Goal: Transaction & Acquisition: Purchase product/service

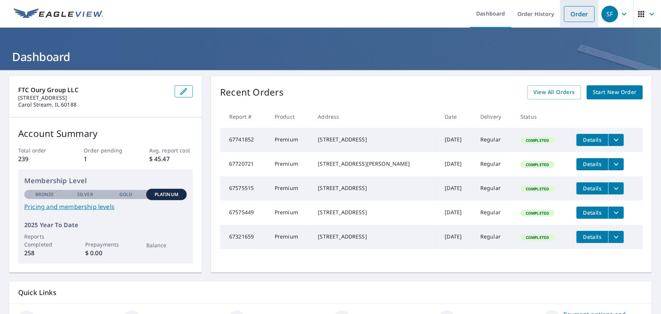
click at [573, 9] on link "Order" at bounding box center [579, 14] width 31 height 16
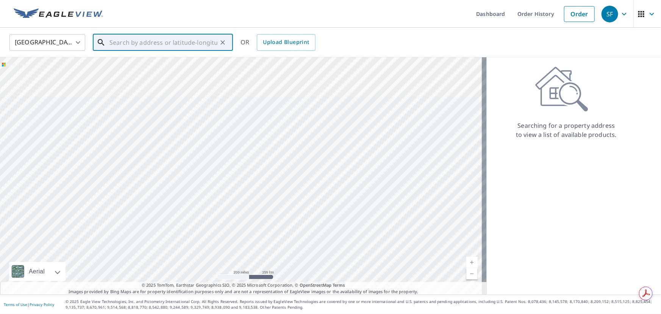
click at [144, 47] on input "text" at bounding box center [163, 42] width 108 height 21
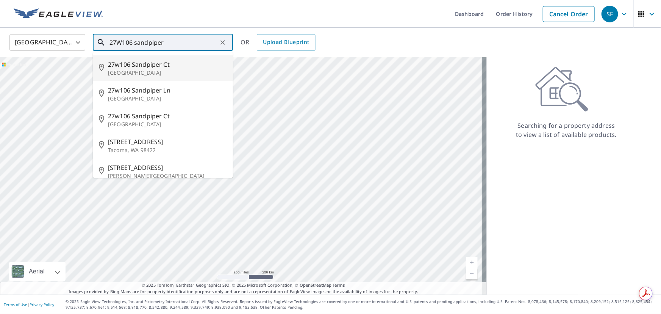
click at [116, 42] on input "27W106 sandpiper" at bounding box center [163, 42] width 108 height 21
click at [177, 45] on input "26W106 sandpiper" at bounding box center [163, 42] width 108 height 21
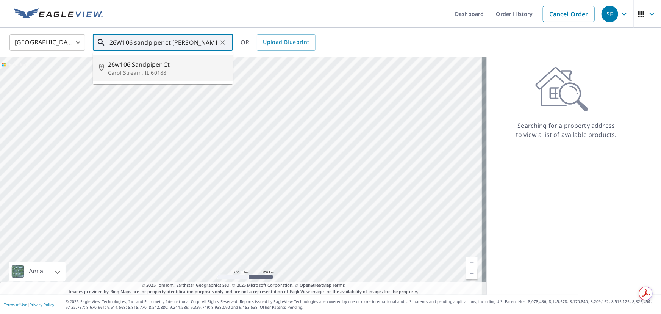
click at [138, 77] on li "26w106 Sandpiper Ct Carol Stream, IL 60188" at bounding box center [163, 68] width 140 height 26
type input "26w106 Sandpiper Ct Carol Stream, IL 60188"
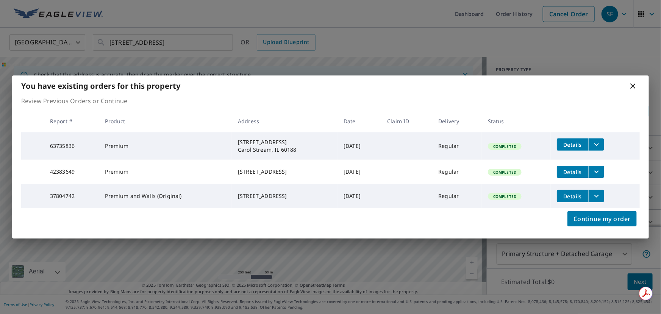
click at [632, 81] on icon at bounding box center [633, 85] width 9 height 9
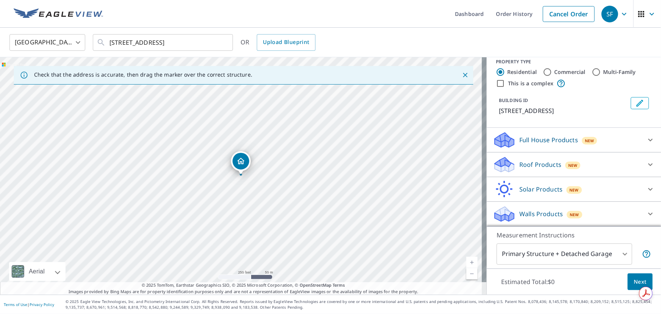
scroll to position [17, 0]
click at [646, 214] on icon at bounding box center [650, 213] width 9 height 9
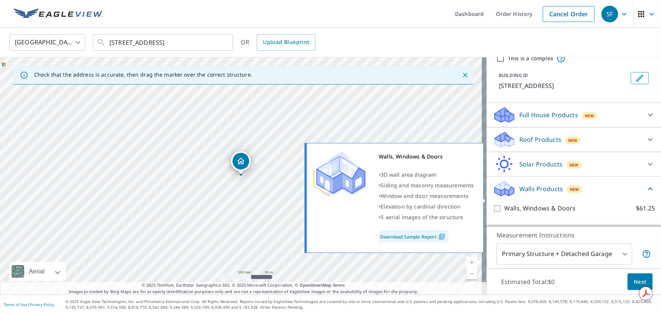
scroll to position [59, 0]
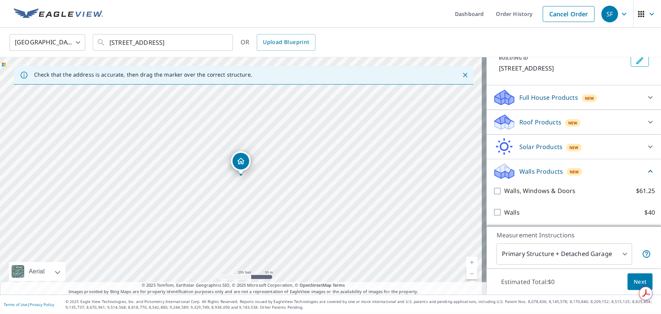
click at [493, 208] on input "Walls $40" at bounding box center [498, 212] width 11 height 9
checkbox input "true"
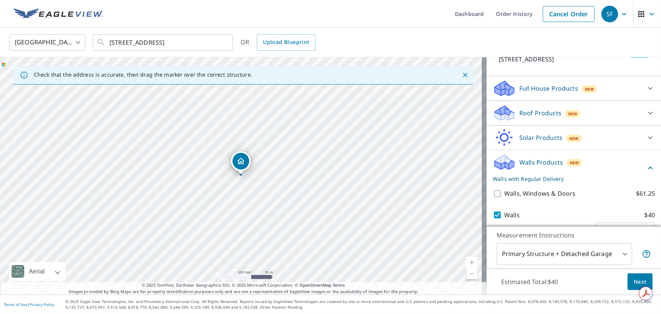
scroll to position [88, 0]
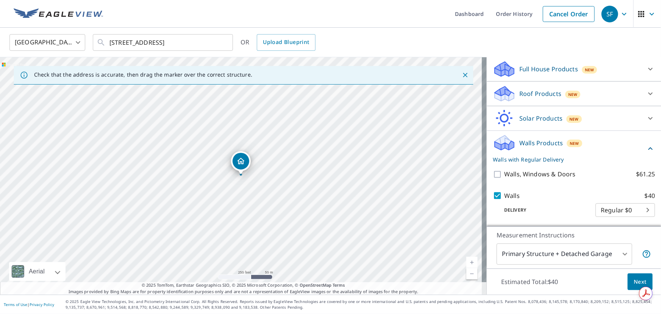
click at [634, 280] on span "Next" at bounding box center [640, 281] width 13 height 9
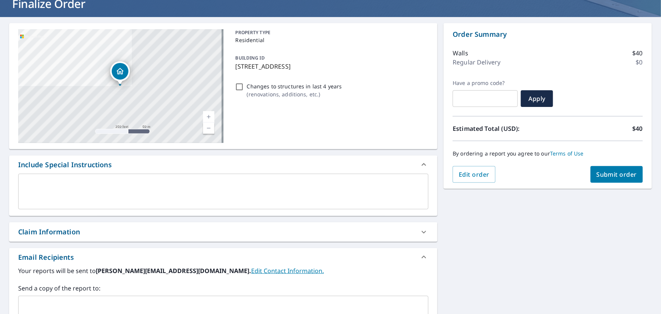
scroll to position [138, 0]
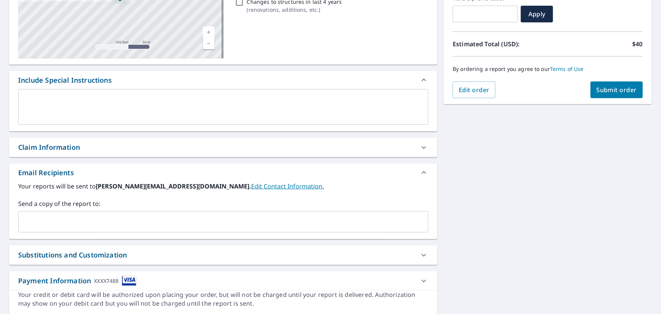
click at [47, 231] on div "​" at bounding box center [223, 221] width 410 height 21
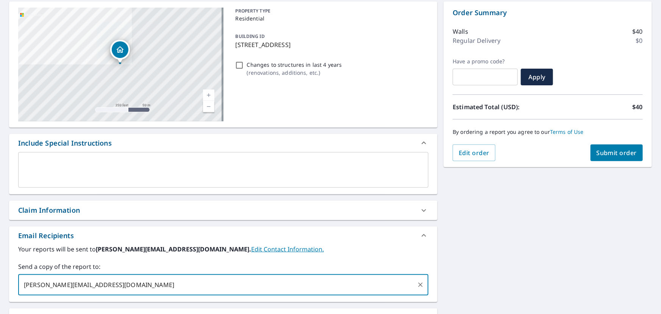
scroll to position [25, 0]
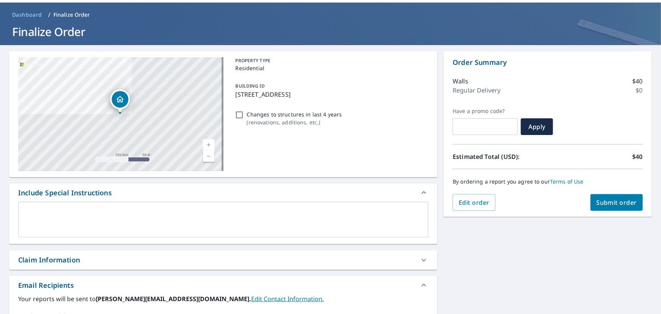
type input "[PERSON_NAME][EMAIL_ADDRESS][DOMAIN_NAME]"
click at [610, 200] on span "Submit order" at bounding box center [617, 202] width 41 height 8
checkbox input "true"
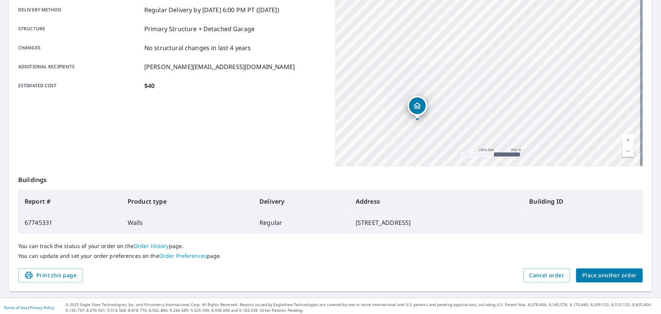
scroll to position [132, 0]
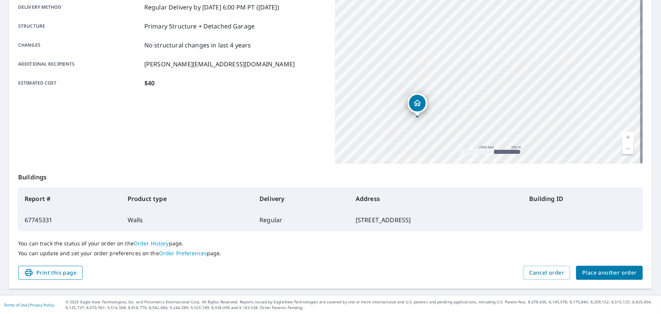
click at [50, 269] on span "Print this page" at bounding box center [50, 272] width 52 height 9
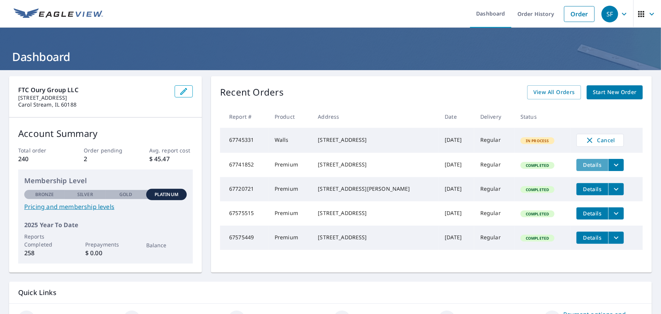
click at [581, 167] on span "Details" at bounding box center [592, 164] width 23 height 7
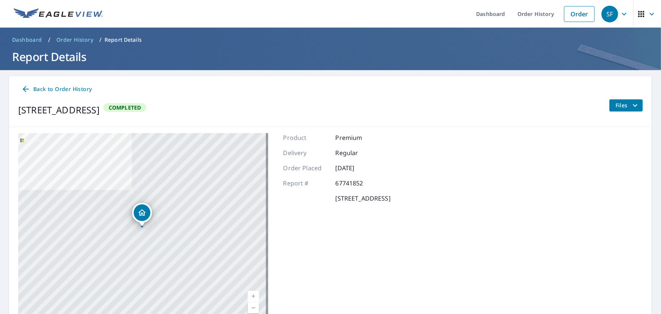
click at [634, 108] on icon "filesDropdownBtn-67741852" at bounding box center [635, 105] width 9 height 9
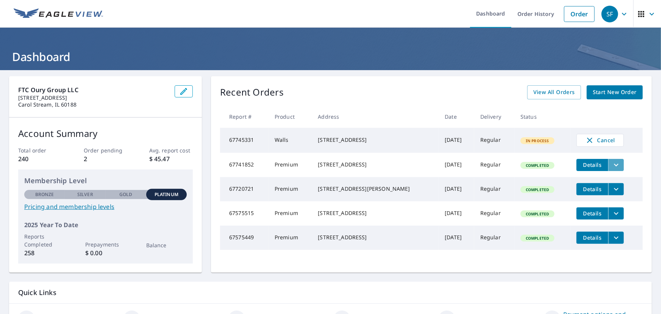
click at [614, 166] on icon "filesDropdownBtn-67741852" at bounding box center [616, 164] width 5 height 3
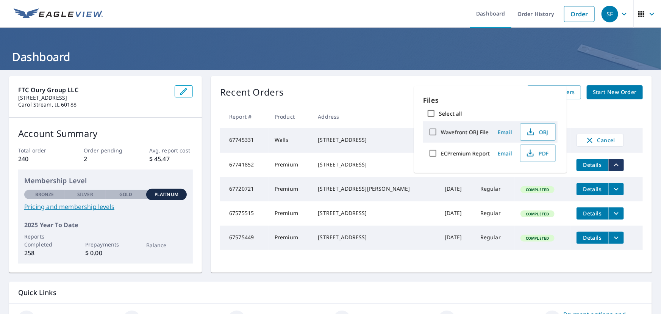
click at [614, 114] on th at bounding box center [607, 116] width 72 height 22
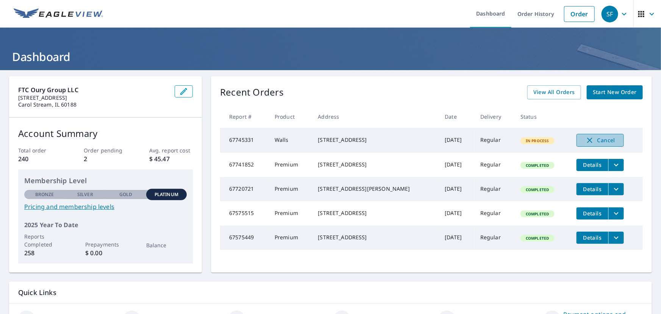
click at [585, 137] on icon "button" at bounding box center [589, 140] width 9 height 9
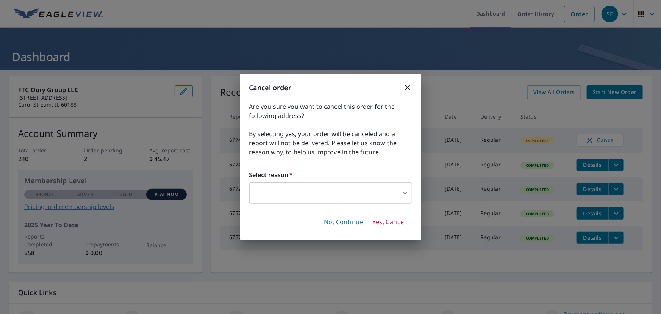
click at [306, 189] on body "SF SF Dashboard Order History Order SF Dashboard FTC Oury Group LLC [STREET_ADD…" at bounding box center [330, 157] width 661 height 314
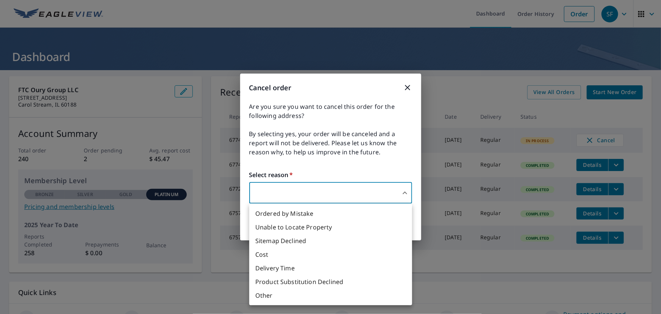
click at [273, 189] on div at bounding box center [330, 157] width 661 height 314
drag, startPoint x: 403, startPoint y: 191, endPoint x: 393, endPoint y: 196, distance: 12.0
click at [403, 192] on body "SF SF Dashboard Order History Order SF Dashboard FTC Oury Group LLC [STREET_ADD…" at bounding box center [330, 157] width 661 height 314
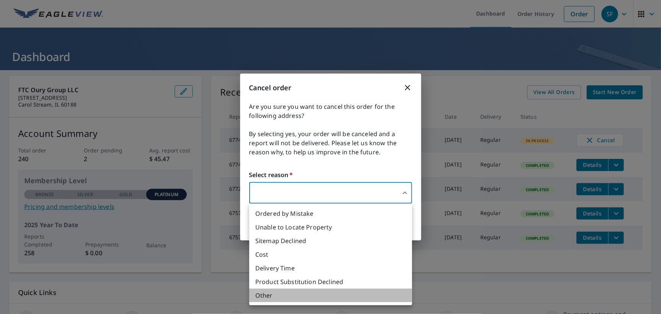
click at [261, 299] on li "Other" at bounding box center [330, 295] width 163 height 14
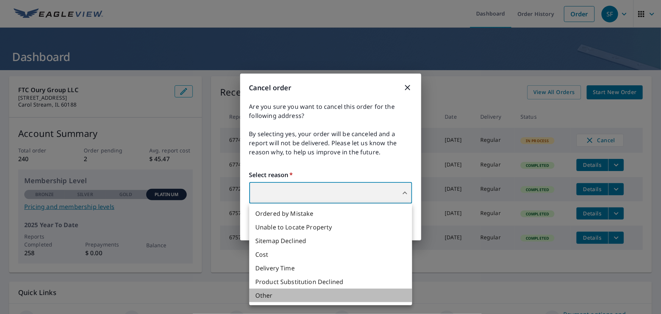
type input "36"
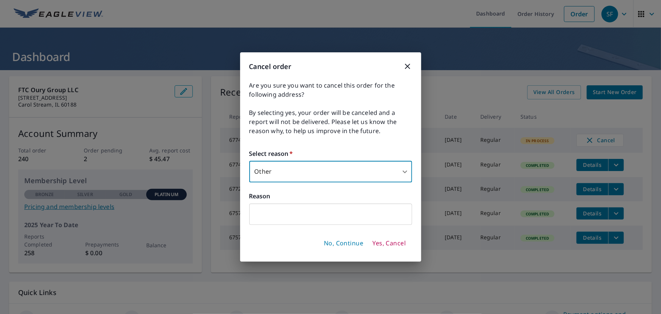
click at [392, 242] on span "Yes, Cancel" at bounding box center [388, 243] width 33 height 8
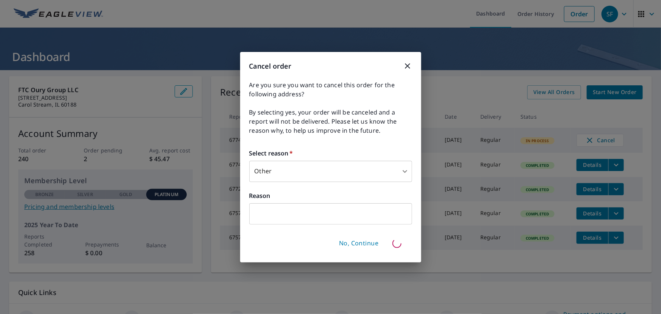
click at [274, 211] on input "text" at bounding box center [330, 213] width 163 height 21
type input "w"
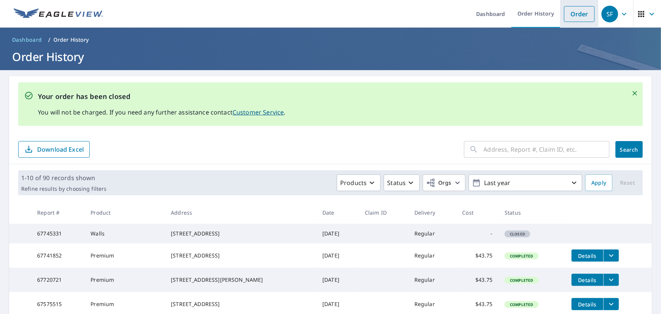
click at [568, 16] on link "Order" at bounding box center [579, 14] width 31 height 16
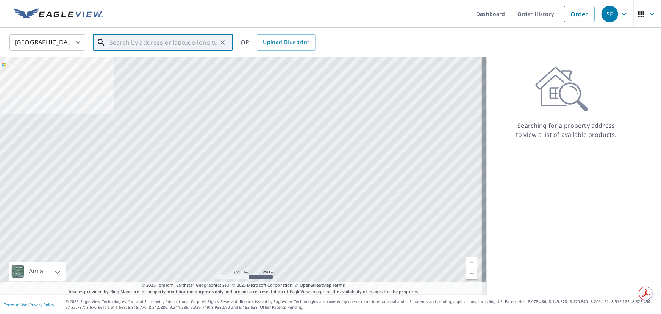
click at [121, 45] on input "text" at bounding box center [163, 42] width 108 height 21
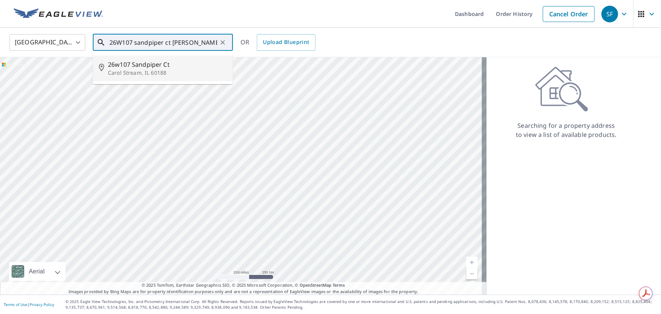
click at [153, 69] on p "Carol Stream, IL 60188" at bounding box center [167, 73] width 119 height 8
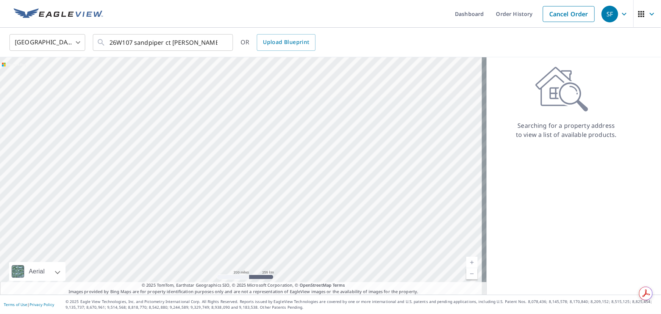
type input "[STREET_ADDRESS]"
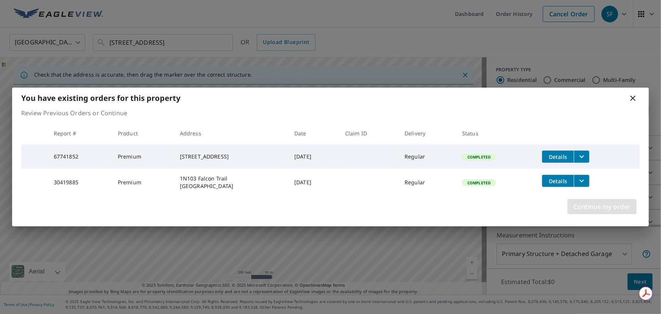
click at [607, 211] on span "Continue my order" at bounding box center [602, 206] width 57 height 11
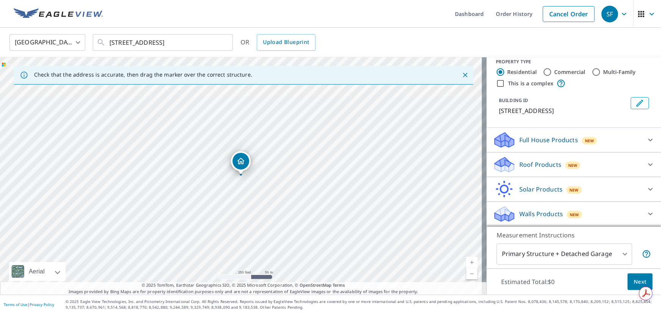
click at [538, 216] on p "Walls Products" at bounding box center [541, 213] width 44 height 9
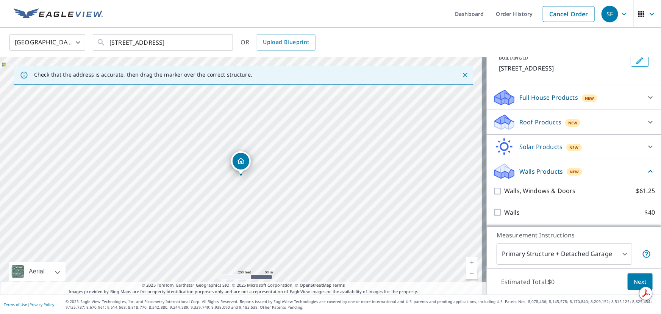
scroll to position [59, 0]
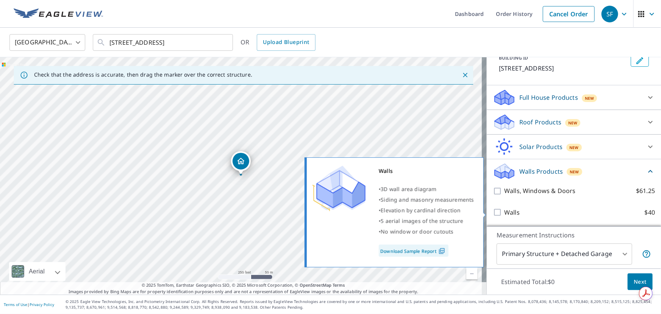
click at [493, 213] on input "Walls $40" at bounding box center [498, 212] width 11 height 9
checkbox input "true"
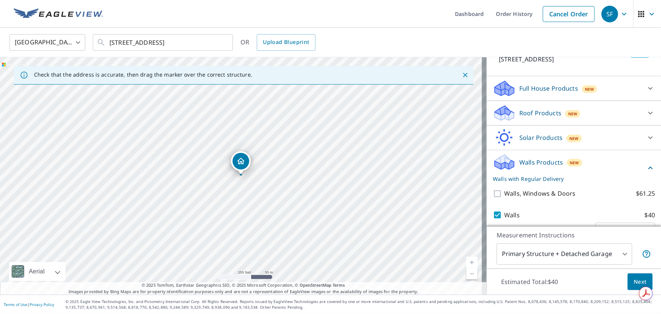
scroll to position [88, 0]
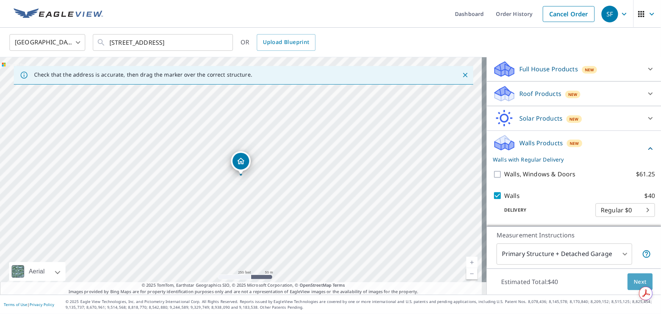
click at [636, 279] on span "Next" at bounding box center [640, 281] width 13 height 9
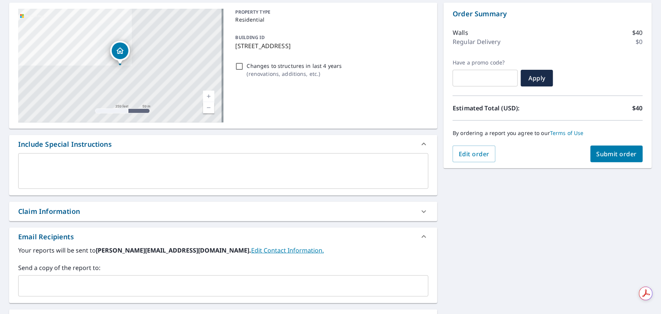
scroll to position [163, 0]
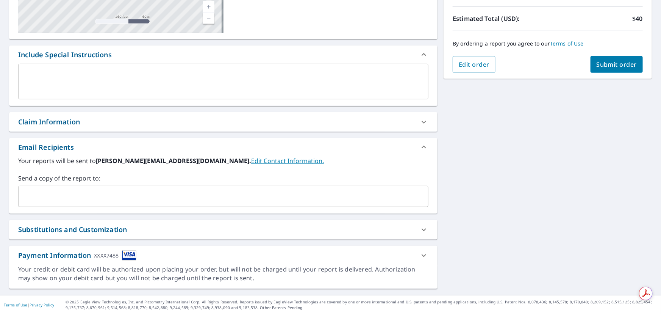
click at [66, 195] on input "text" at bounding box center [218, 196] width 392 height 14
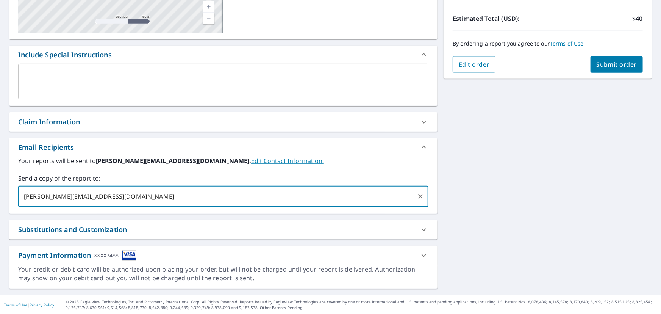
type input "[PERSON_NAME][EMAIL_ADDRESS][DOMAIN_NAME]"
click at [600, 63] on span "Submit order" at bounding box center [617, 64] width 41 height 8
checkbox input "true"
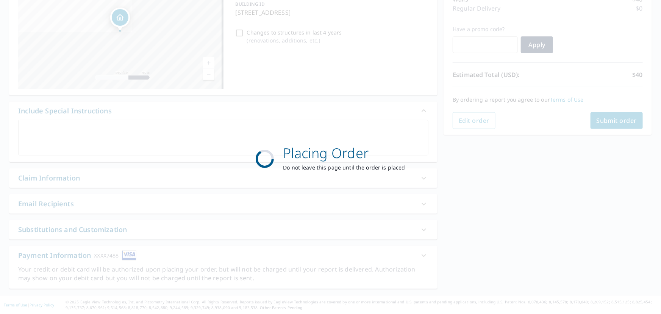
scroll to position [106, 0]
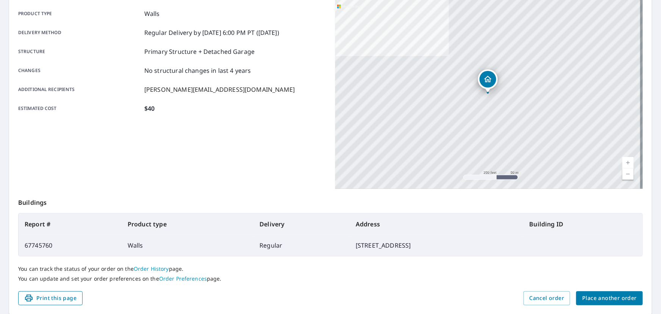
click at [47, 299] on span "Print this page" at bounding box center [50, 297] width 52 height 9
